Goal: Task Accomplishment & Management: Manage account settings

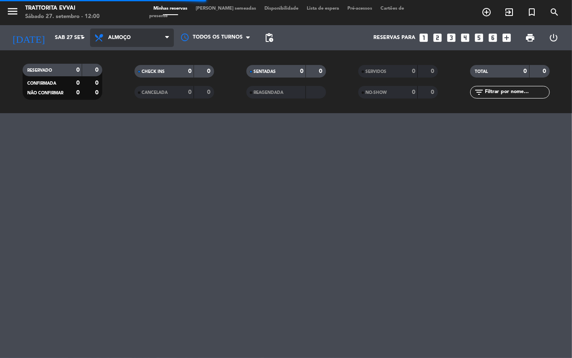
click at [130, 37] on span "Almoço" at bounding box center [119, 38] width 23 height 6
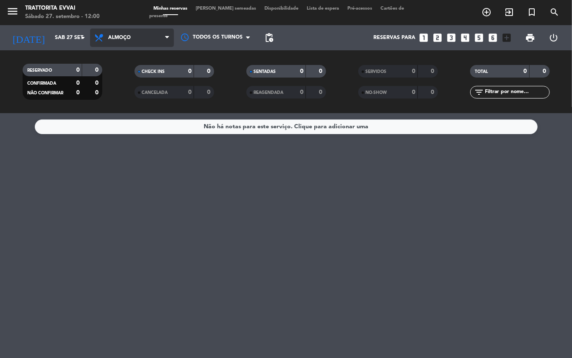
click at [121, 32] on span "Almoço" at bounding box center [132, 37] width 84 height 18
click at [118, 91] on div "menu Trattorita Evvai Sábado 27. setembro - 12:00 Minhas reservas Mesas semeada…" at bounding box center [286, 56] width 572 height 113
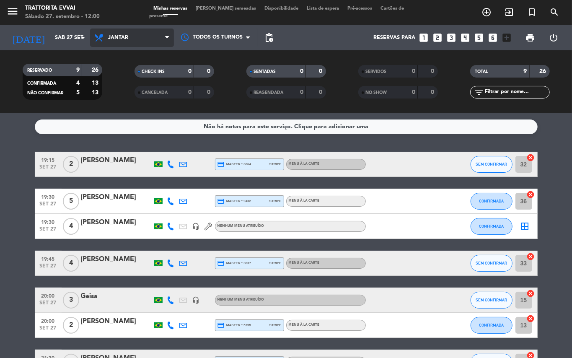
click at [127, 41] on span "Jantar" at bounding box center [132, 37] width 84 height 18
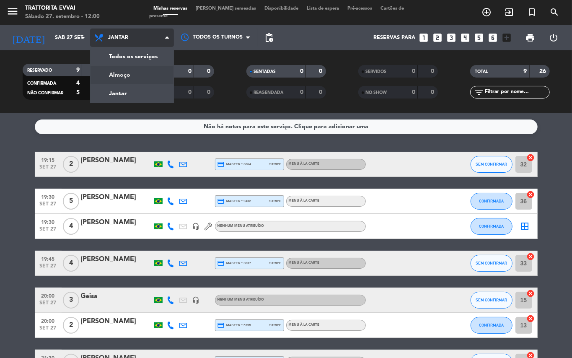
click at [110, 70] on div "menu Trattorita Evvai Sábado 27. setembro - 12:00 Minhas reservas Mesas semeada…" at bounding box center [286, 56] width 572 height 113
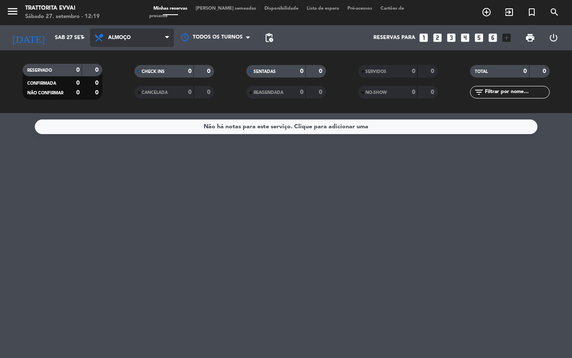
click at [126, 42] on span "Almoço" at bounding box center [132, 37] width 84 height 18
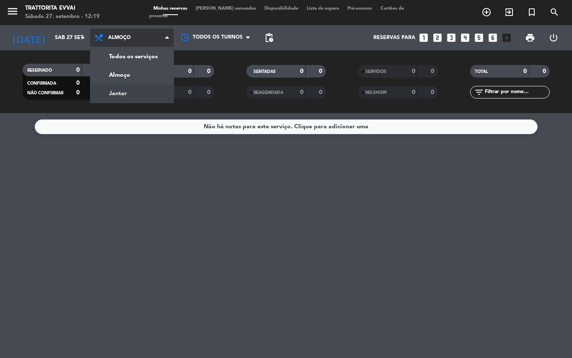
click at [117, 88] on div "menu Trattorita Evvai Sábado 27. setembro - 12:19 Minhas reservas Mesas semeada…" at bounding box center [286, 56] width 572 height 113
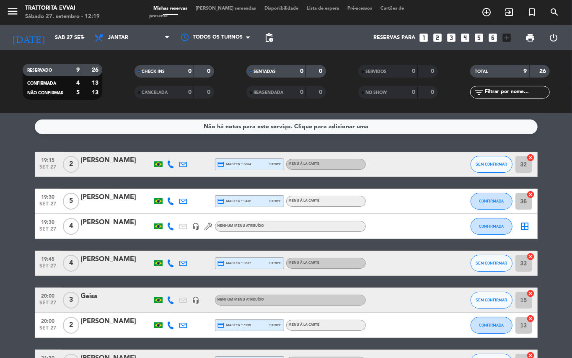
click at [140, 47] on div "Todos os serviços Almoço Jantar Jantar Todos os serviços Almoço Jantar" at bounding box center [132, 37] width 84 height 25
click at [142, 39] on span "Jantar" at bounding box center [132, 37] width 84 height 18
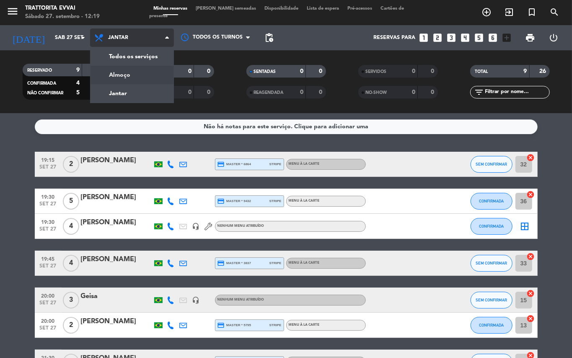
click at [132, 80] on div "menu Trattorita Evvai Sábado 27. setembro - 12:19 Minhas reservas Mesas semeada…" at bounding box center [286, 56] width 572 height 113
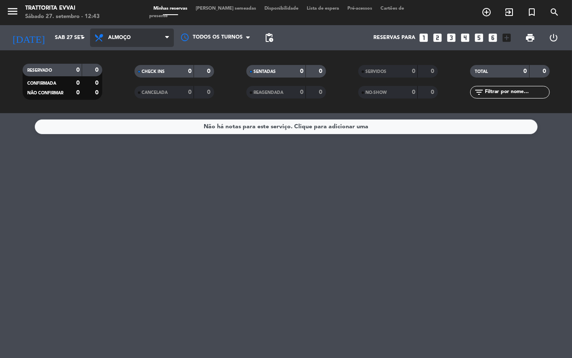
click at [116, 34] on span "Almoço" at bounding box center [132, 37] width 84 height 18
click at [126, 91] on div "menu Trattorita Evvai Sábado 27. setembro - 12:43 Minhas reservas Mesas semeada…" at bounding box center [286, 56] width 572 height 113
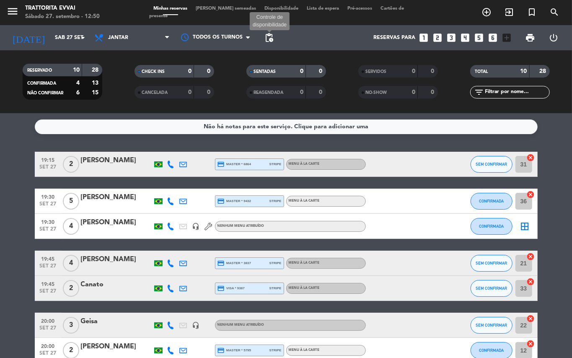
click at [271, 36] on span "pending_actions" at bounding box center [269, 38] width 10 height 10
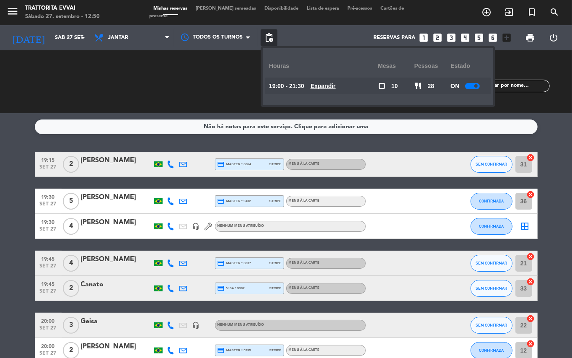
click at [326, 88] on u "Expandir" at bounding box center [323, 86] width 25 height 7
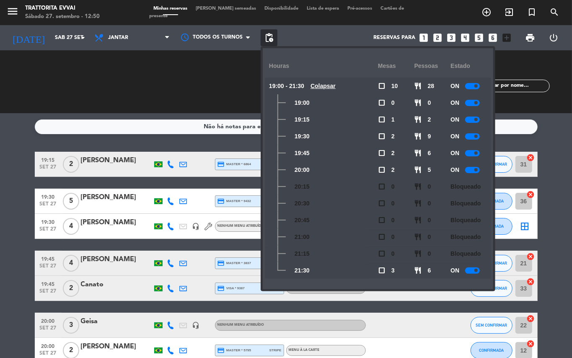
click at [8, 153] on bookings-row "19:15 [DATE] 2 [PERSON_NAME] credit_card master * 6864 stripe MENU À LA CARTE S…" at bounding box center [286, 301] width 572 height 298
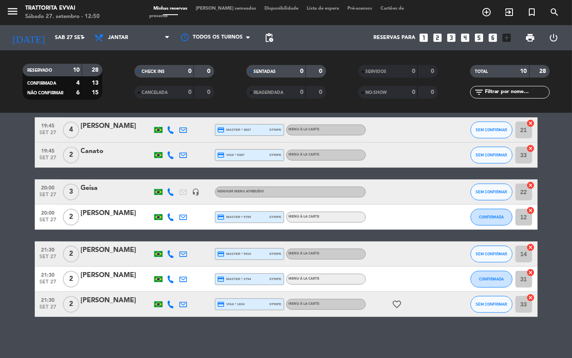
scroll to position [78, 0]
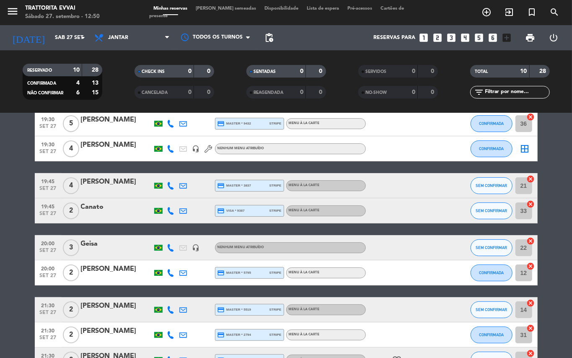
click at [271, 42] on span "pending_actions" at bounding box center [269, 38] width 10 height 10
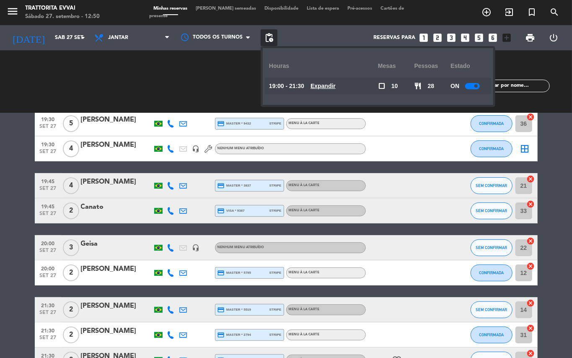
click at [329, 84] on u "Expandir" at bounding box center [323, 86] width 25 height 7
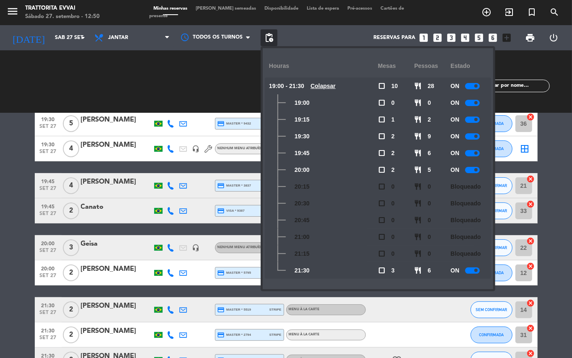
click at [473, 270] on div at bounding box center [472, 270] width 15 height 6
click at [5, 158] on bookings-row "19:15 [DATE] 2 [PERSON_NAME] credit_card master * 6864 stripe MENU À LA CARTE S…" at bounding box center [286, 223] width 572 height 298
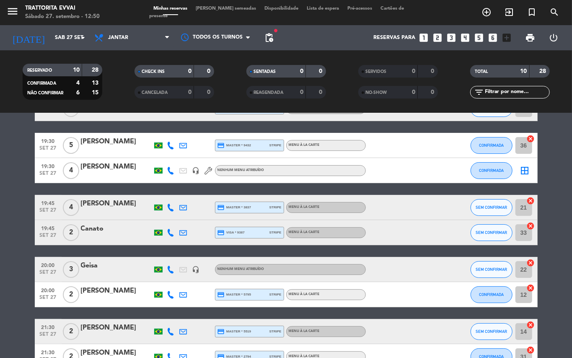
scroll to position [0, 0]
